Goal: Information Seeking & Learning: Learn about a topic

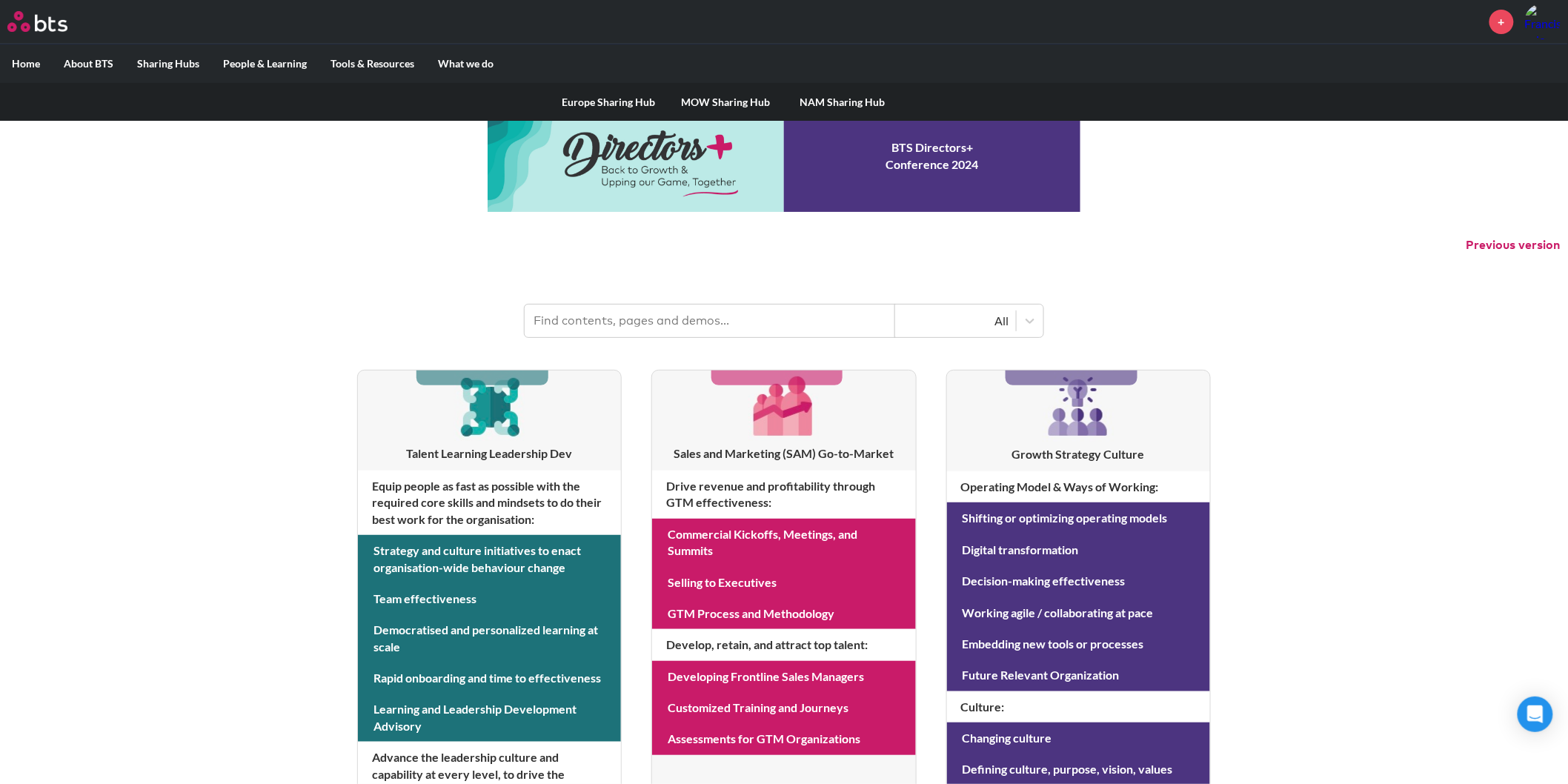
click at [845, 93] on link "NAM Sharing Hub" at bounding box center [842, 103] width 117 height 39
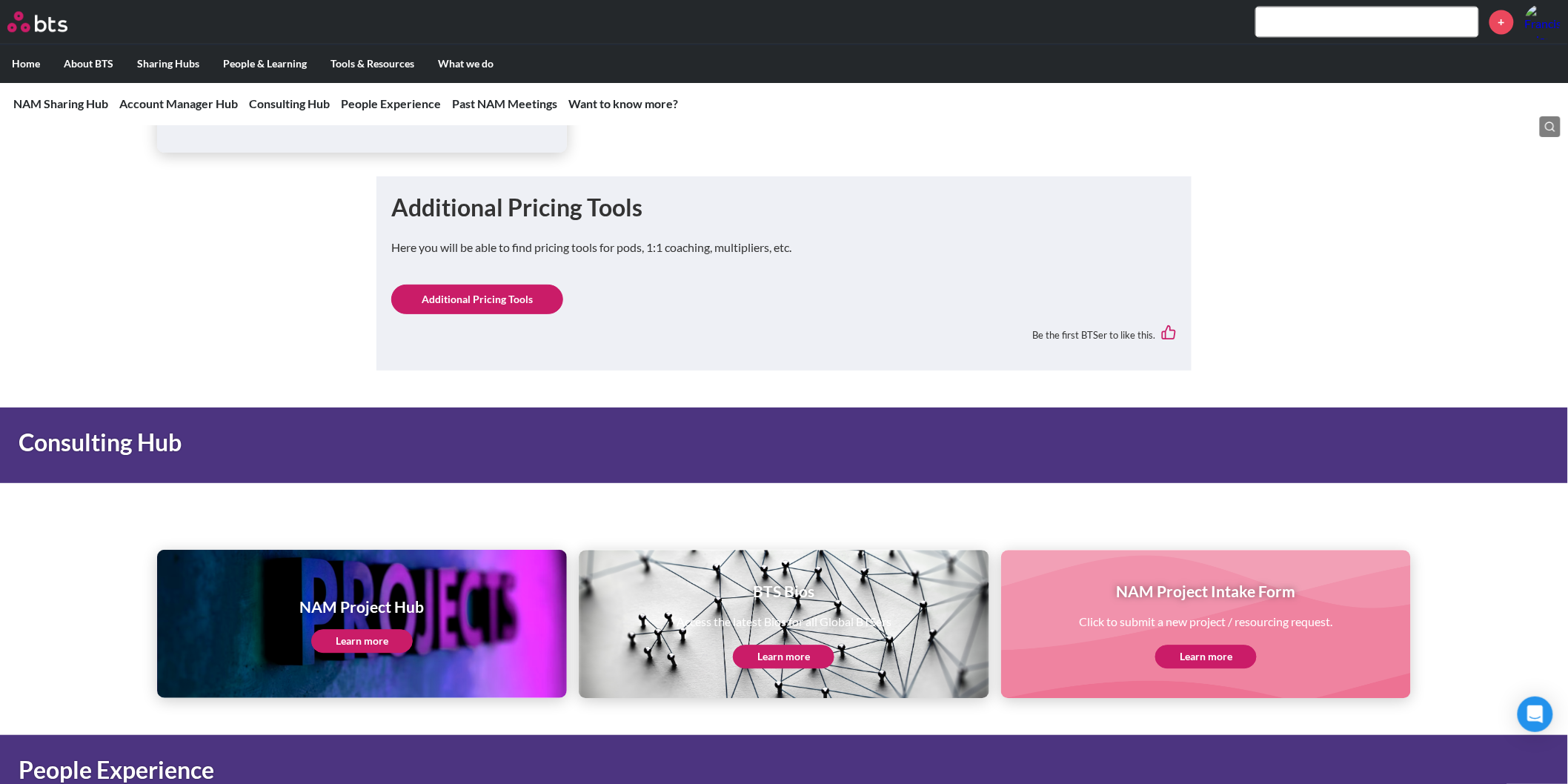
scroll to position [1482, 0]
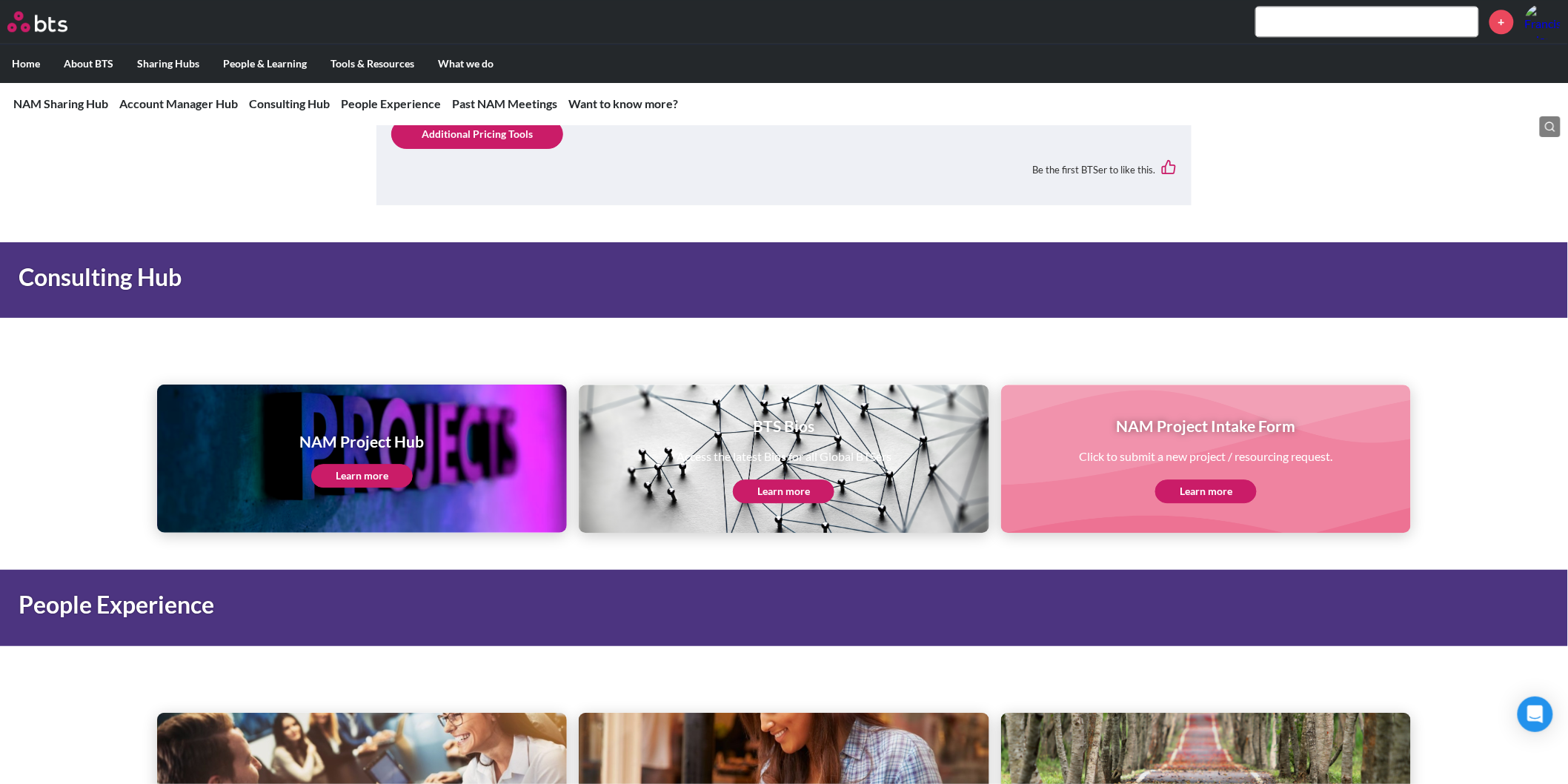
click at [381, 471] on link "Learn more" at bounding box center [361, 476] width 102 height 24
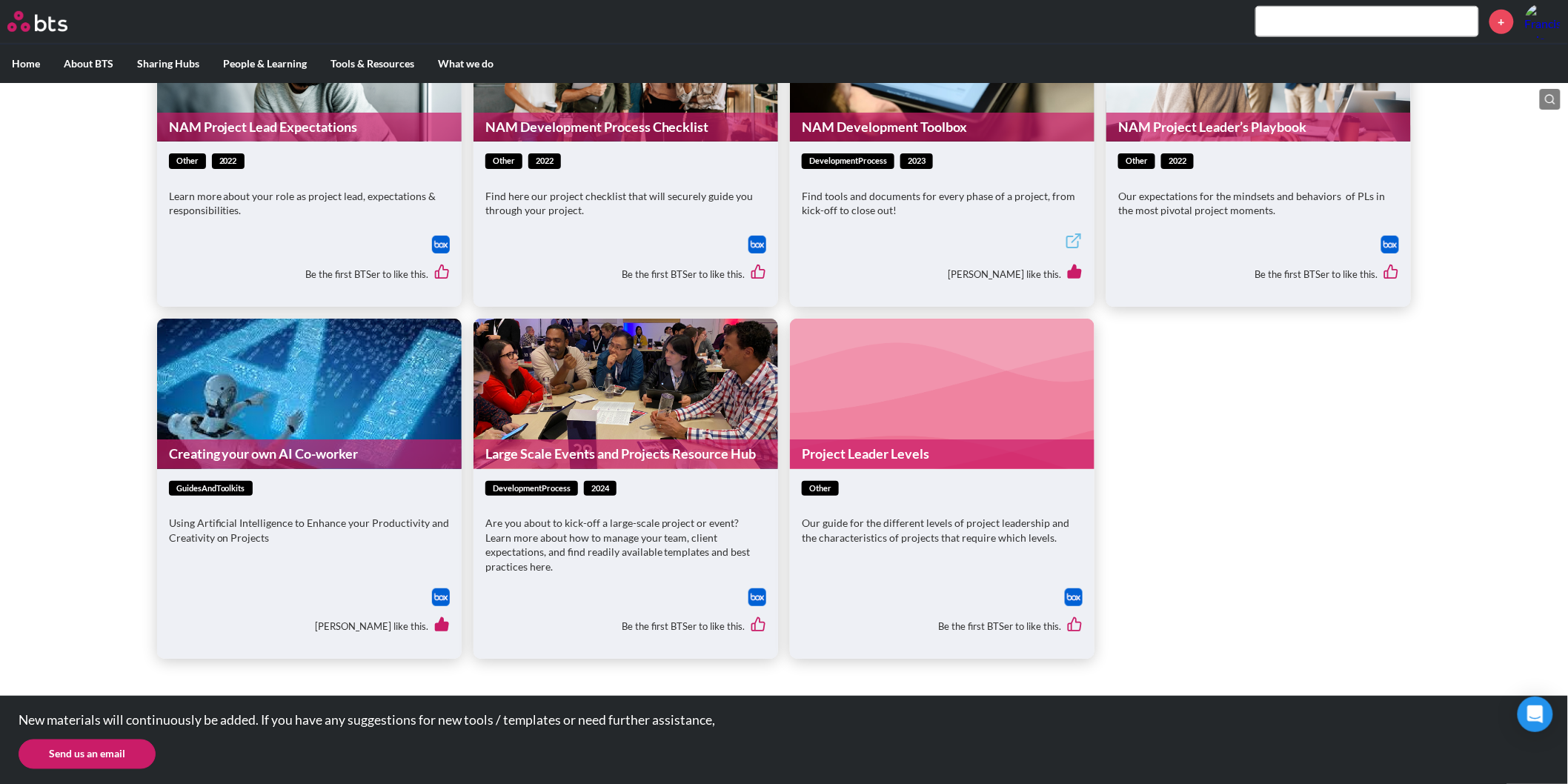
scroll to position [356, 0]
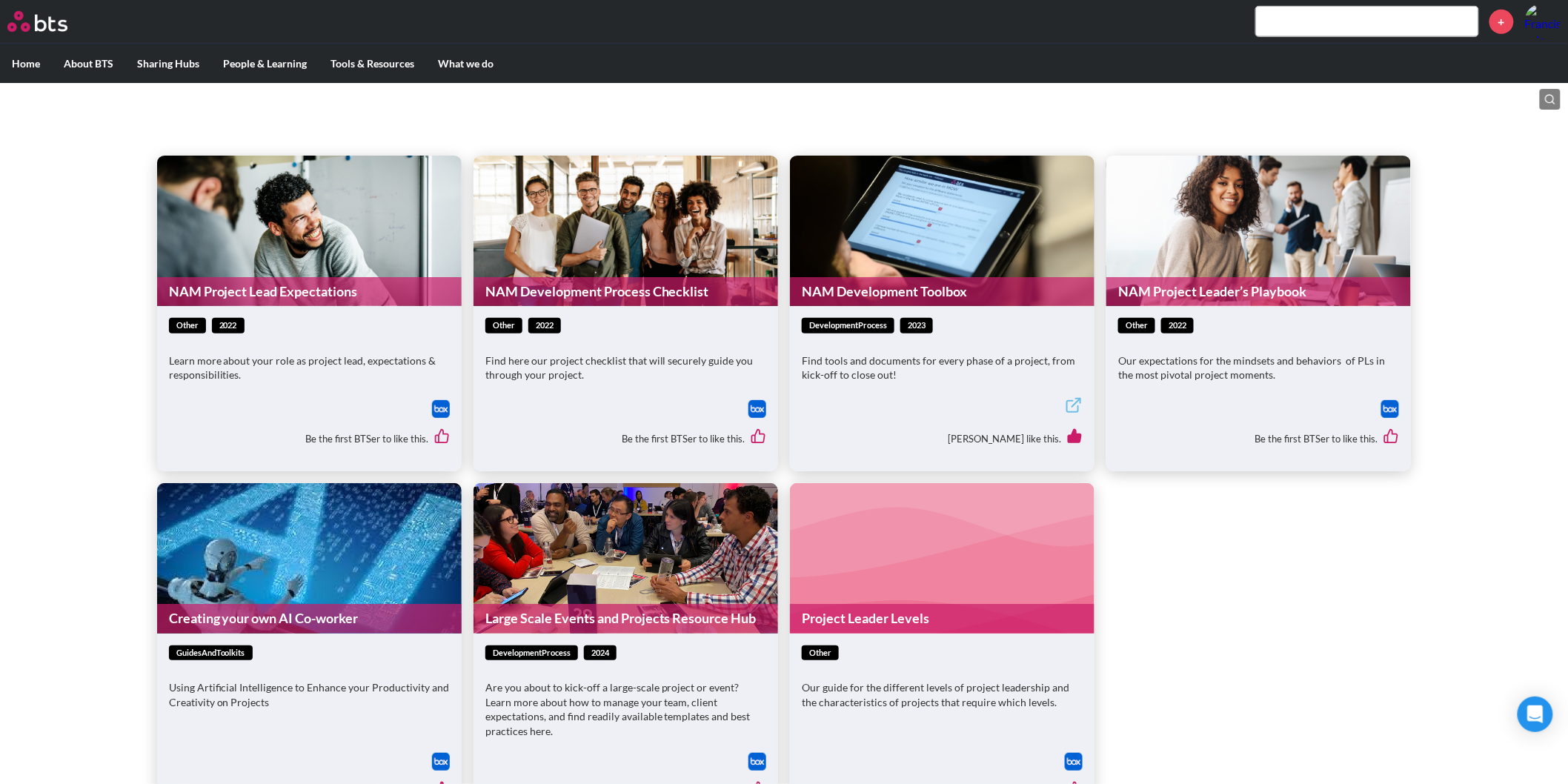
click at [1393, 411] on img at bounding box center [1390, 408] width 18 height 18
click at [1077, 406] on icon at bounding box center [1074, 405] width 18 height 18
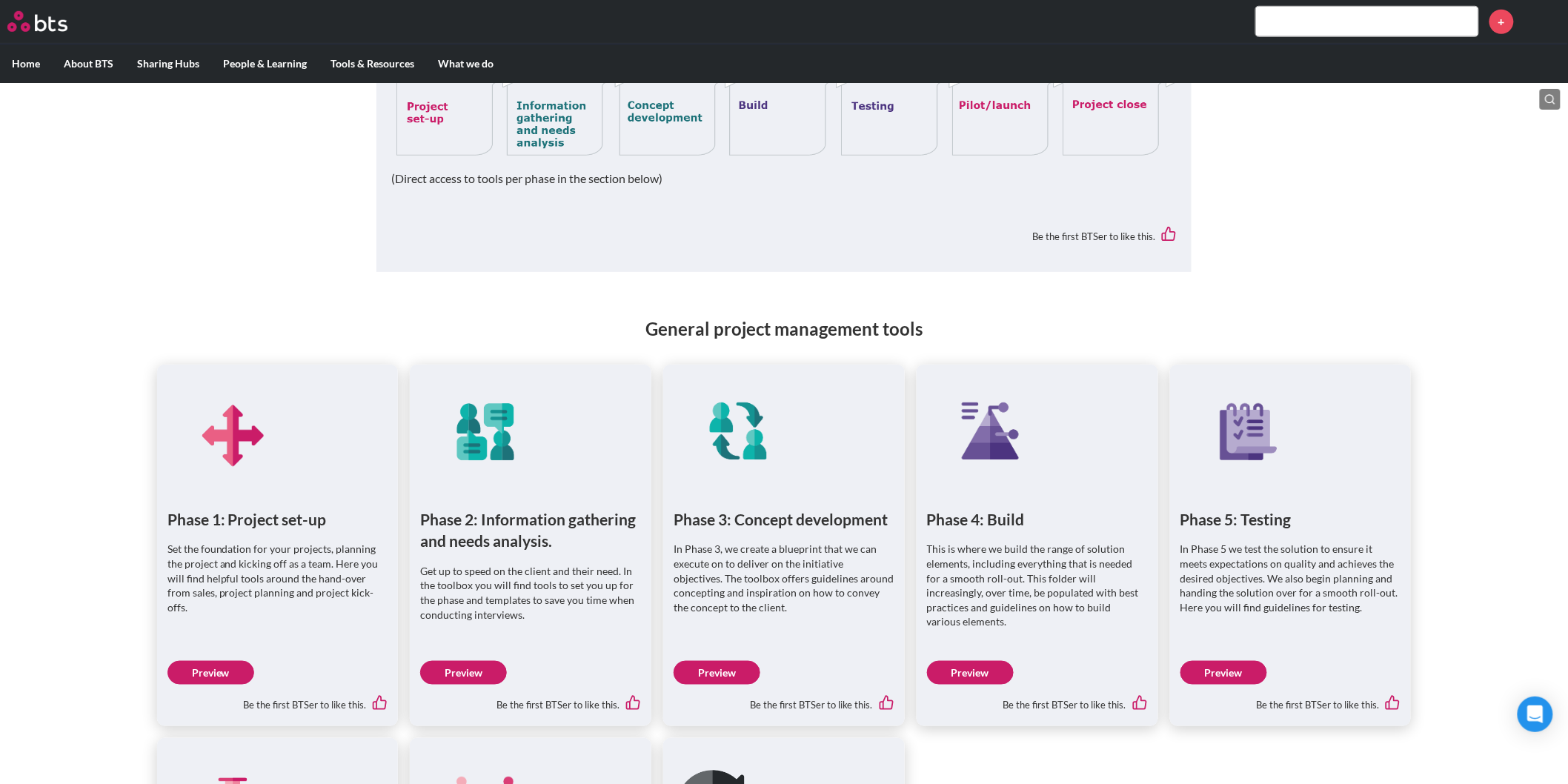
scroll to position [576, 0]
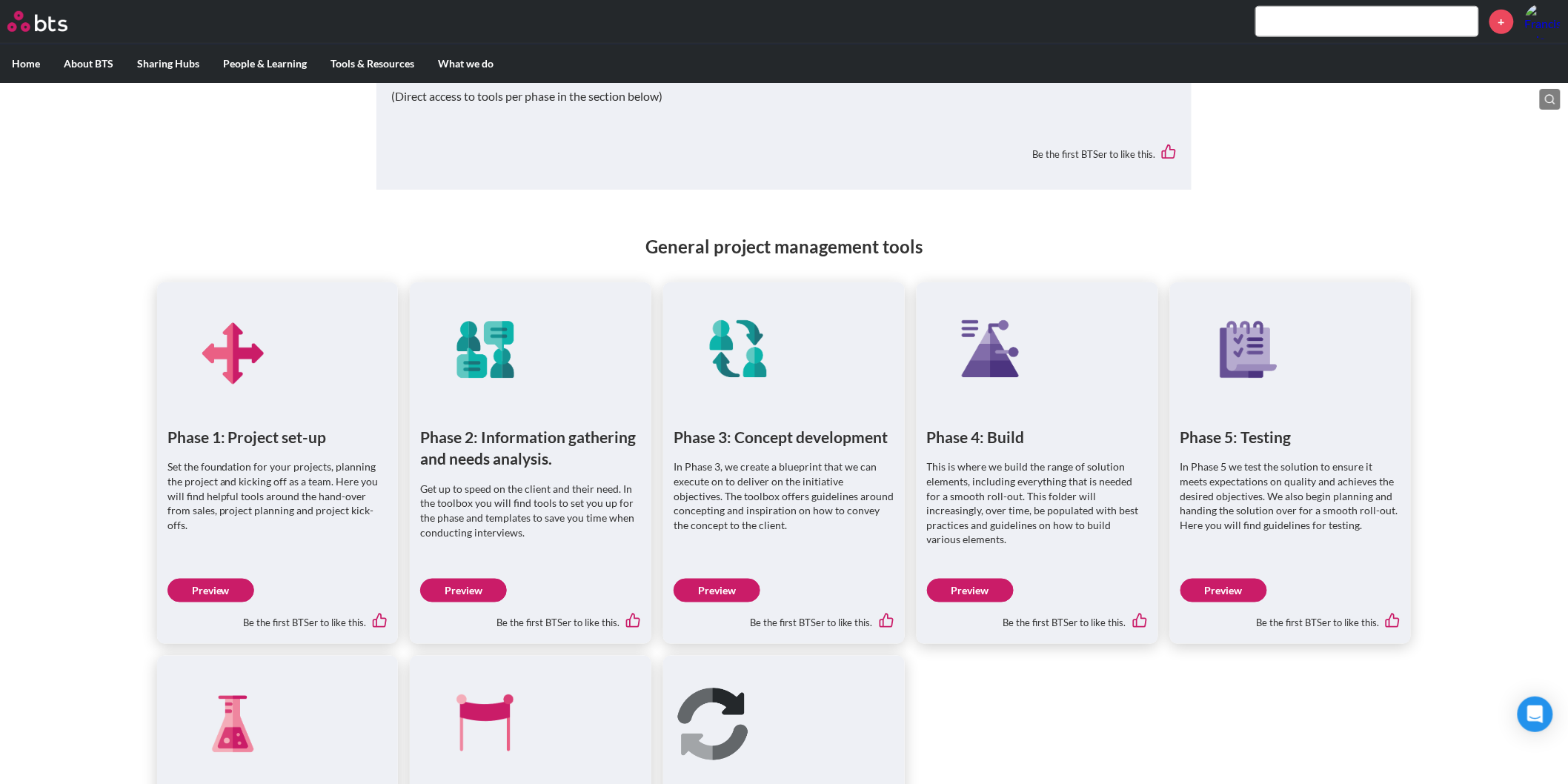
click at [213, 587] on link "Preview" at bounding box center [210, 591] width 87 height 24
